Goal: Task Accomplishment & Management: Manage account settings

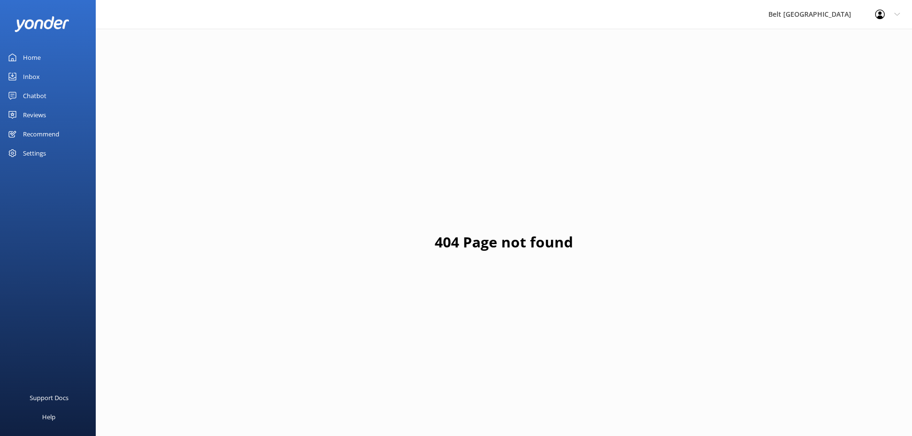
click at [67, 112] on link "Reviews" at bounding box center [48, 114] width 96 height 19
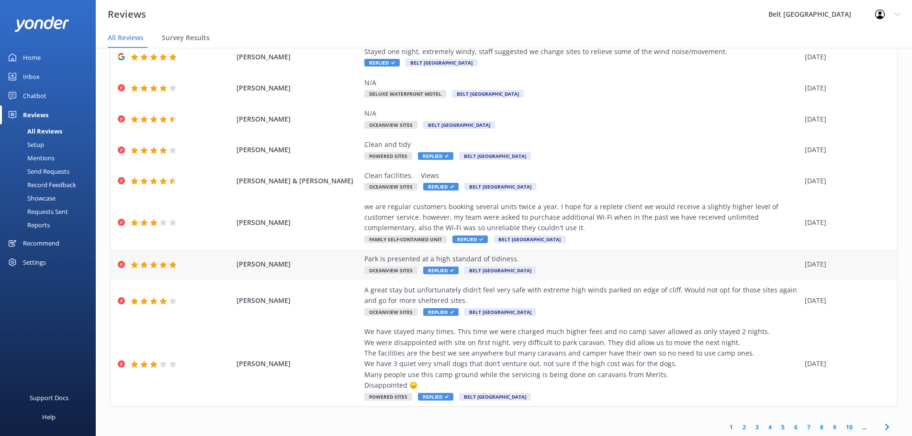
scroll to position [98, 0]
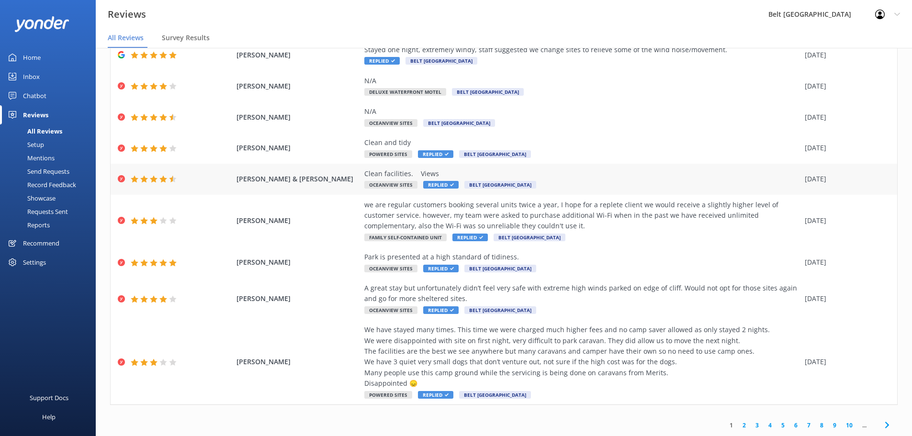
click at [437, 179] on div "Clean facilities. Views Oceanview Sites Replied Belt Road [GEOGRAPHIC_DATA]" at bounding box center [582, 179] width 436 height 22
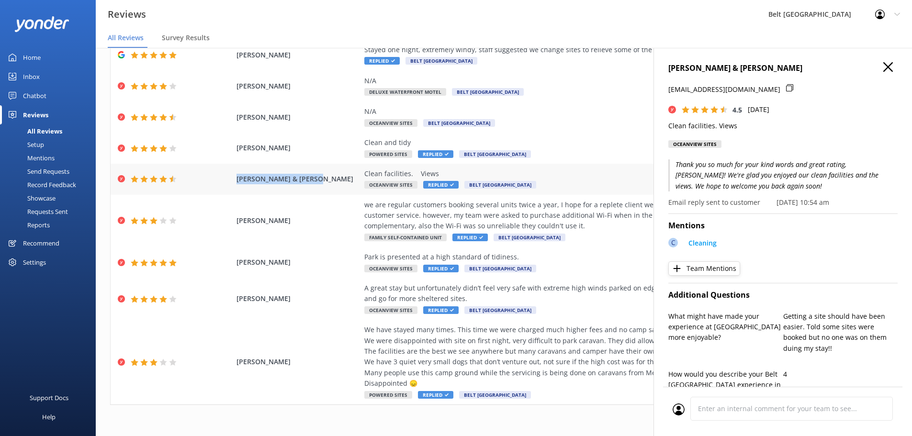
drag, startPoint x: 320, startPoint y: 180, endPoint x: 236, endPoint y: 179, distance: 84.3
click at [236, 179] on span "[PERSON_NAME] & [PERSON_NAME]" at bounding box center [298, 179] width 124 height 11
copy span "[PERSON_NAME] & [PERSON_NAME]"
click at [883, 67] on icon "button" at bounding box center [888, 67] width 10 height 10
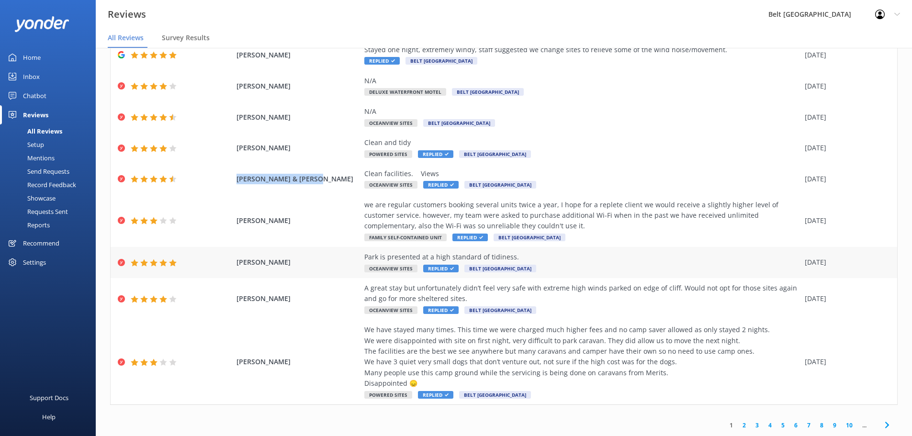
scroll to position [50, 0]
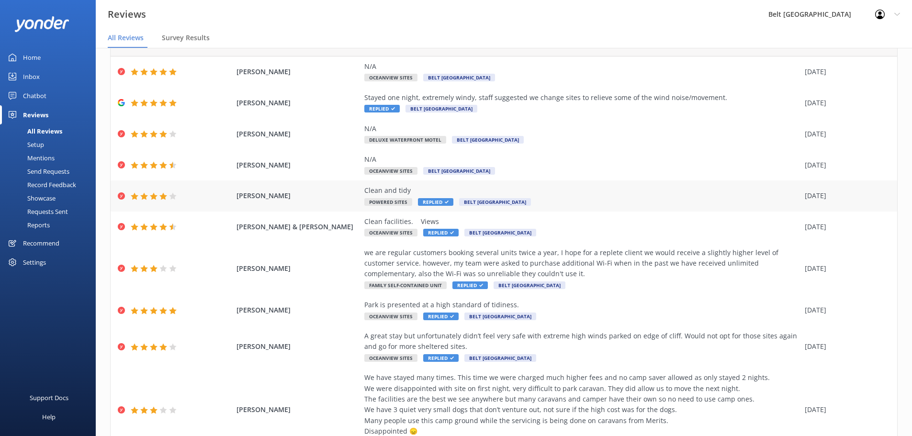
click at [606, 208] on div "[PERSON_NAME] Clean and tidy Powered Sites Replied Belt [GEOGRAPHIC_DATA] [DATE]" at bounding box center [504, 195] width 786 height 31
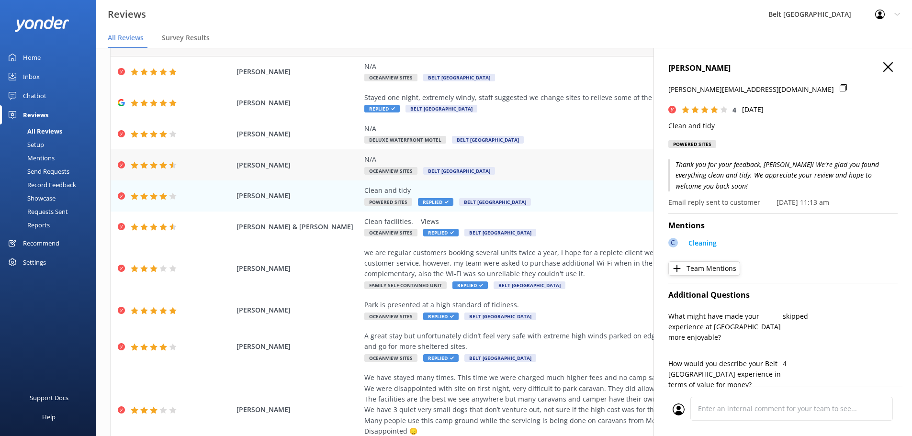
click at [583, 175] on div "N/A Oceanview Sites [GEOGRAPHIC_DATA]" at bounding box center [582, 165] width 436 height 22
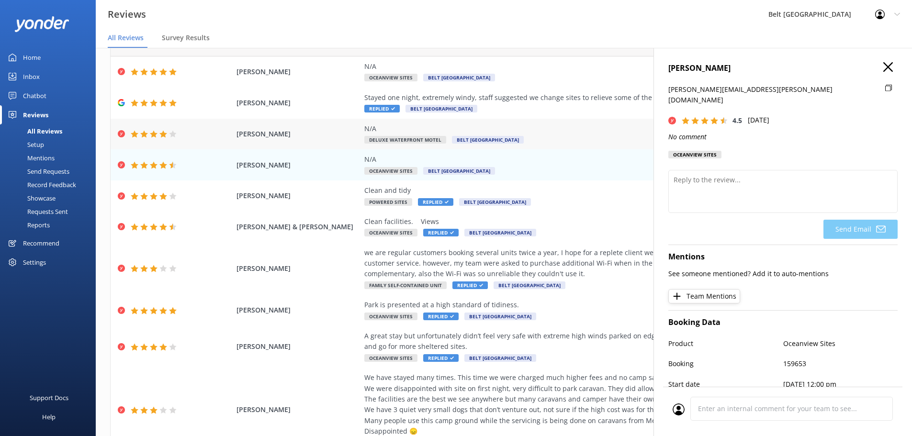
click at [590, 140] on div "N/A Deluxe Waterfront Motel Belt Road [GEOGRAPHIC_DATA]" at bounding box center [582, 135] width 436 height 22
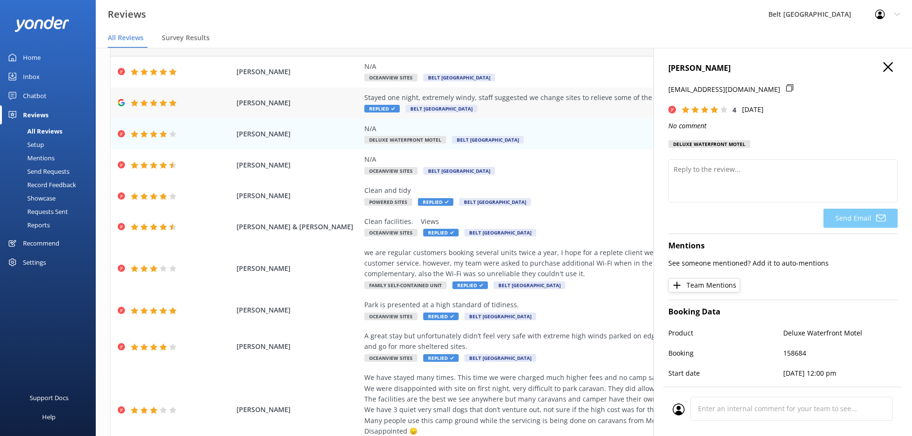
click at [578, 112] on div "Stayed one night, extremely windy, staff suggested we change sites to relieve s…" at bounding box center [582, 103] width 436 height 22
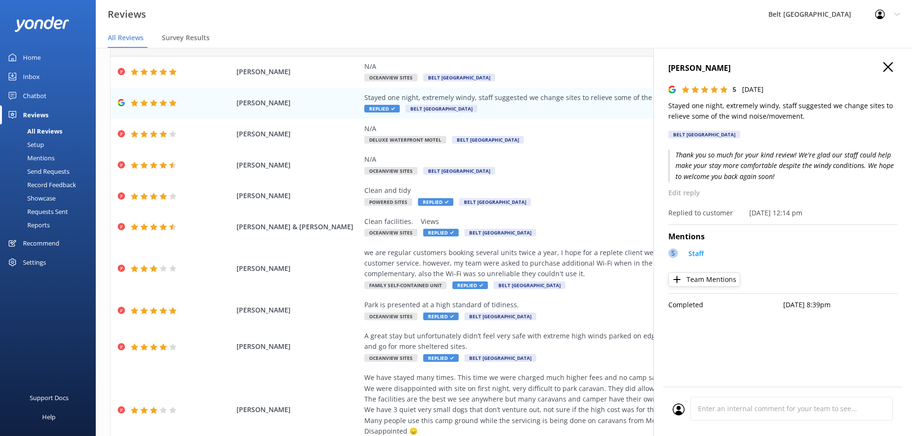
click at [890, 69] on use "button" at bounding box center [888, 67] width 10 height 10
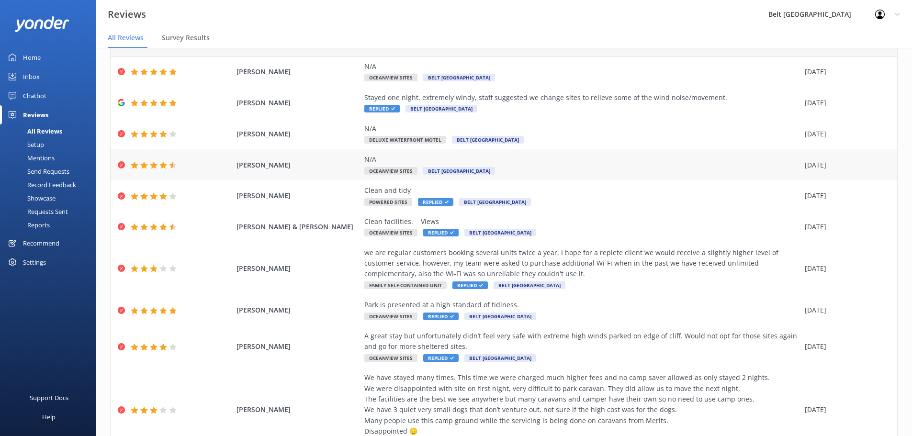
scroll to position [0, 0]
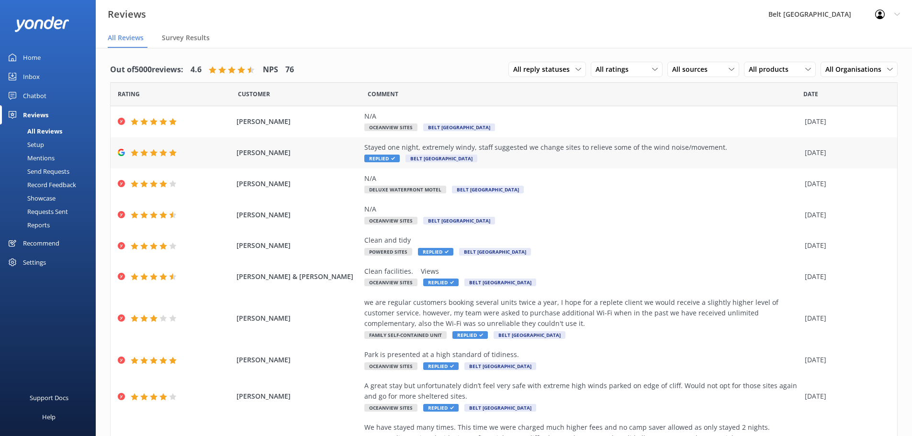
click at [431, 146] on div "Stayed one night, extremely windy, staff suggested we change sites to relieve s…" at bounding box center [582, 147] width 436 height 11
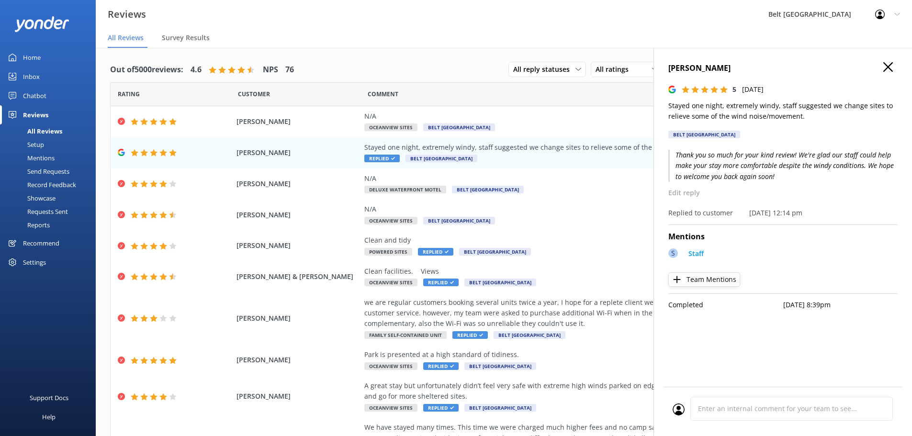
click at [887, 65] on use "button" at bounding box center [888, 67] width 10 height 10
